Goal: Task Accomplishment & Management: Manage account settings

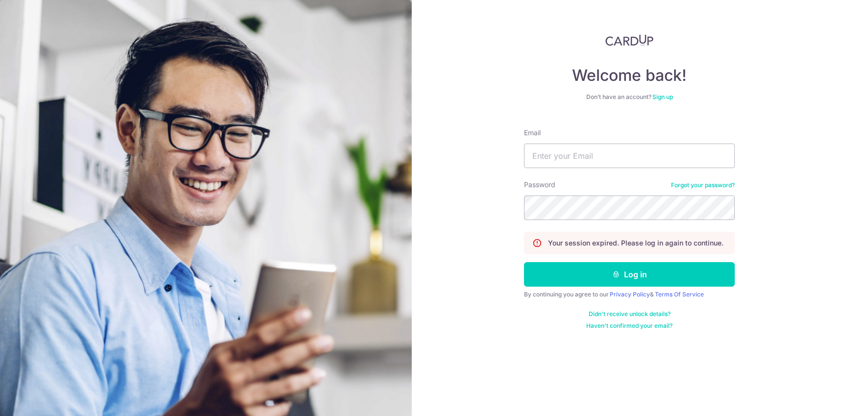
type input "[EMAIL_ADDRESS][DOMAIN_NAME]"
click at [626, 281] on button "Log in" at bounding box center [629, 274] width 211 height 25
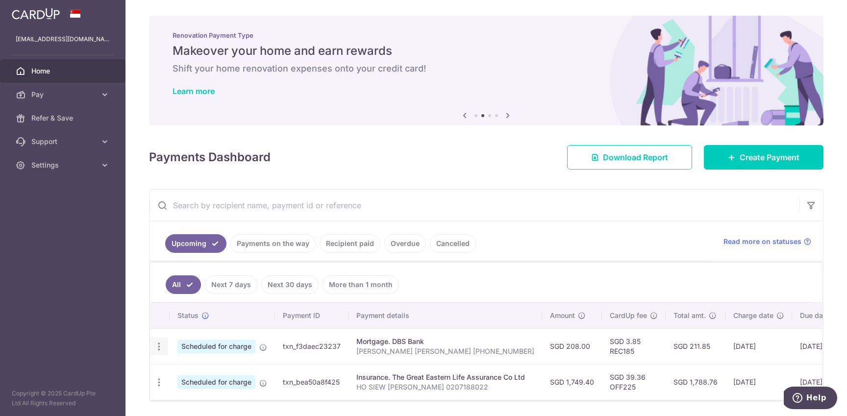
click at [161, 348] on icon "button" at bounding box center [159, 347] width 10 height 10
click at [198, 397] on span "Cancel payment" at bounding box center [211, 398] width 66 height 12
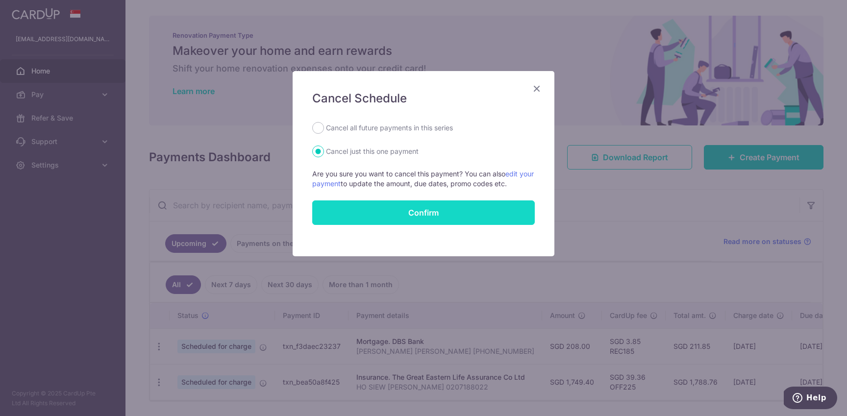
click at [468, 211] on button "Confirm" at bounding box center [423, 213] width 223 height 25
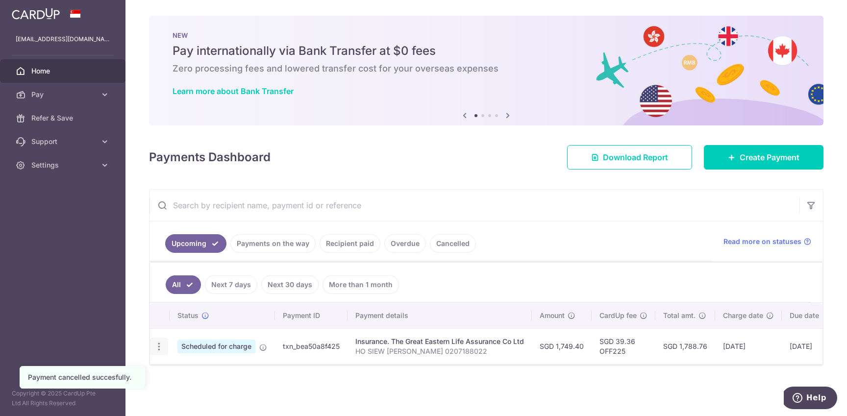
click at [160, 351] on icon "button" at bounding box center [159, 347] width 10 height 10
click at [187, 372] on span "Update payment" at bounding box center [211, 374] width 67 height 12
radio input "true"
type input "1,749.40"
type input "[DATE]"
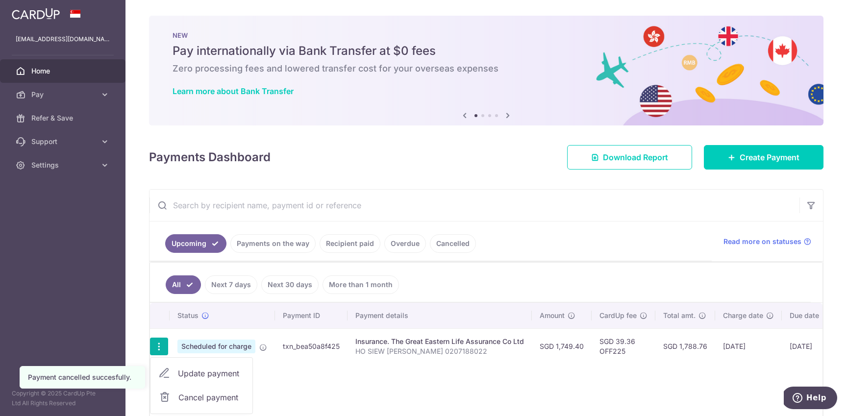
type input "HO SIEW [PERSON_NAME] 0207188022"
type input "OFF225"
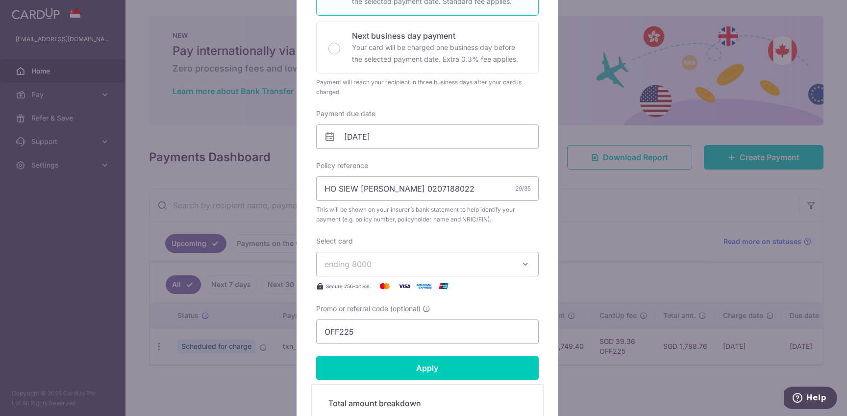
scroll to position [211, 0]
click at [383, 135] on input "[DATE]" at bounding box center [427, 136] width 223 height 25
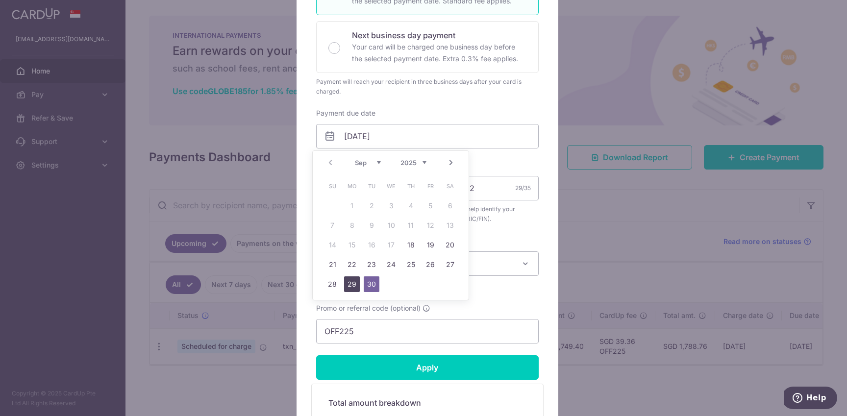
click at [354, 284] on link "29" at bounding box center [352, 285] width 16 height 16
type input "29/09/2025"
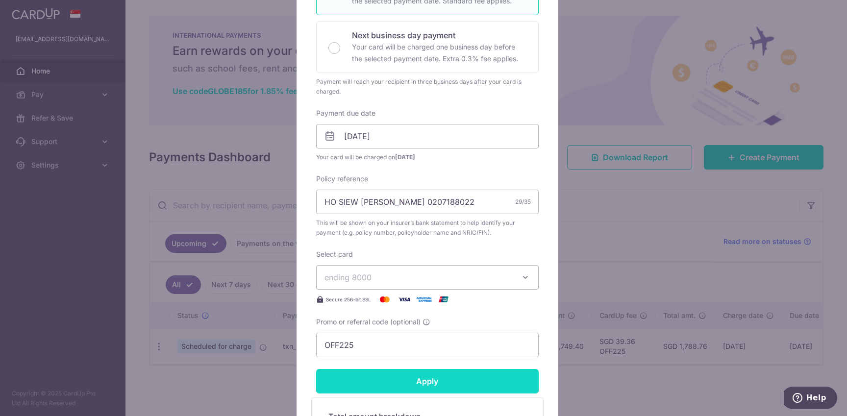
click at [411, 380] on input "Apply" at bounding box center [427, 381] width 223 height 25
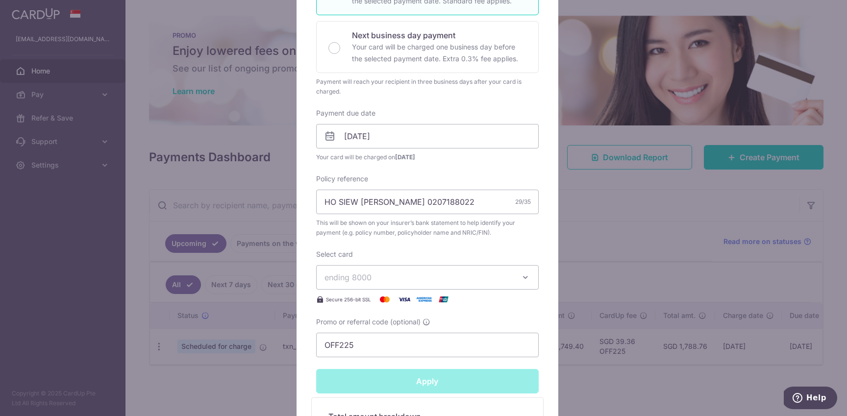
type input "Successfully Applied"
click at [595, 229] on div "Edit payment By clicking apply, you will make changes to all payments to The Gr…" at bounding box center [423, 208] width 847 height 416
